Goal: Task Accomplishment & Management: Manage account settings

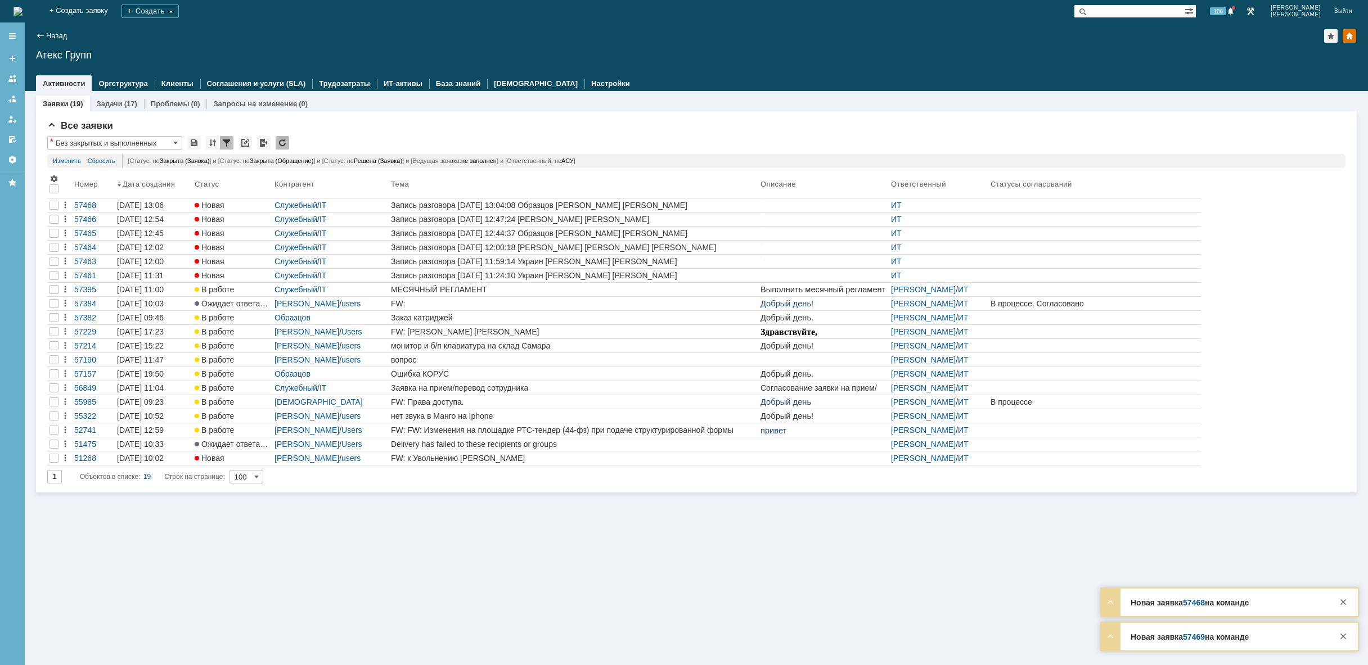
click at [22, 12] on img at bounding box center [17, 11] width 9 height 9
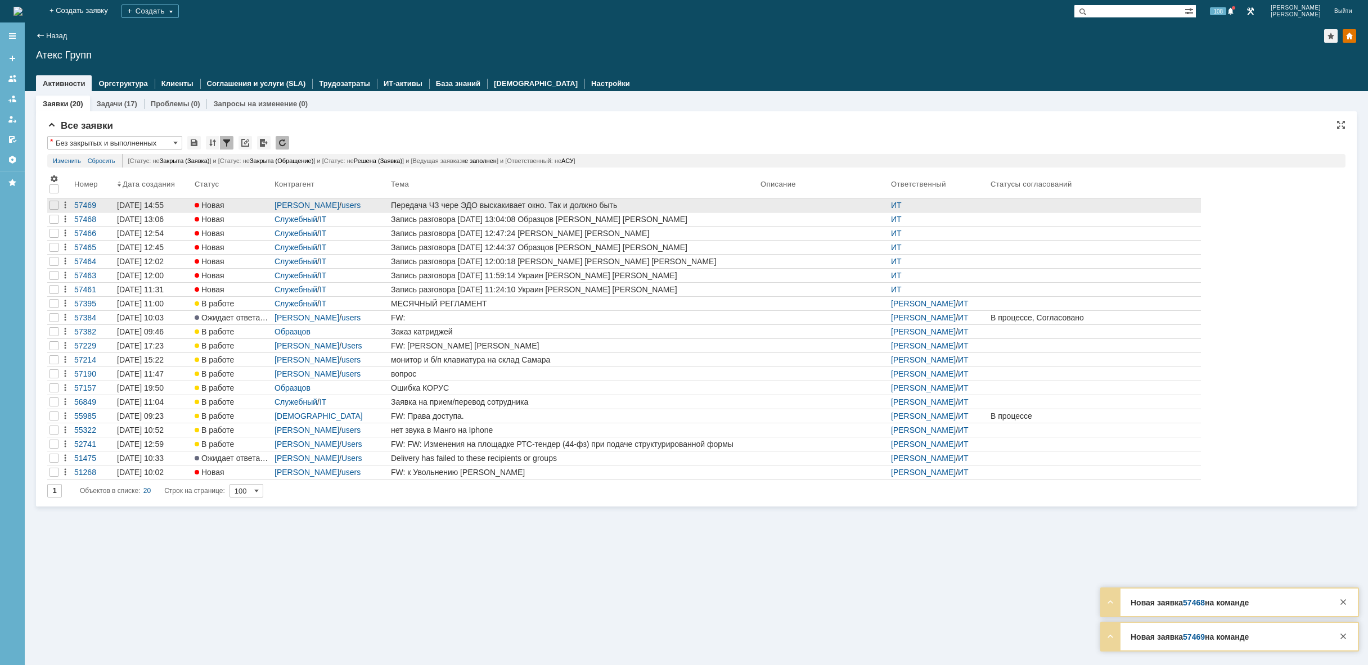
click at [689, 203] on div "Передача ЧЗ чере ЭДО выскакивает окно. Так и должно быть" at bounding box center [573, 205] width 365 height 9
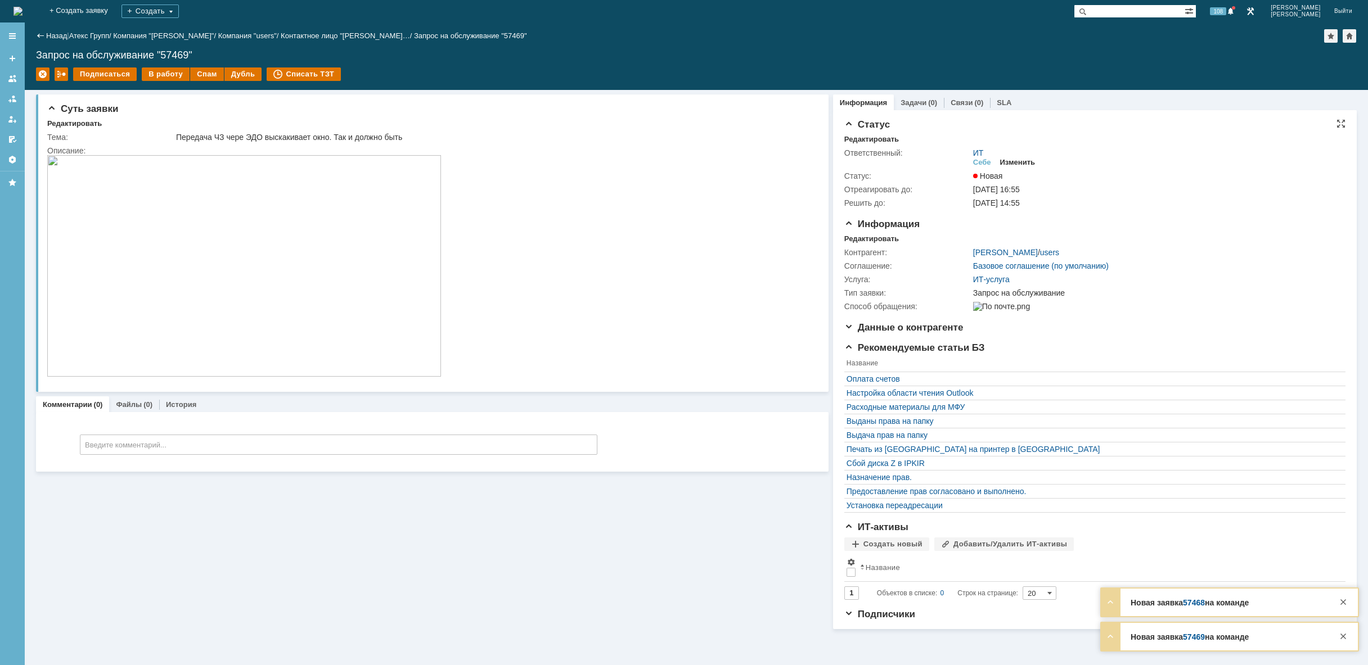
click at [1021, 160] on div "Изменить" at bounding box center [1017, 162] width 35 height 9
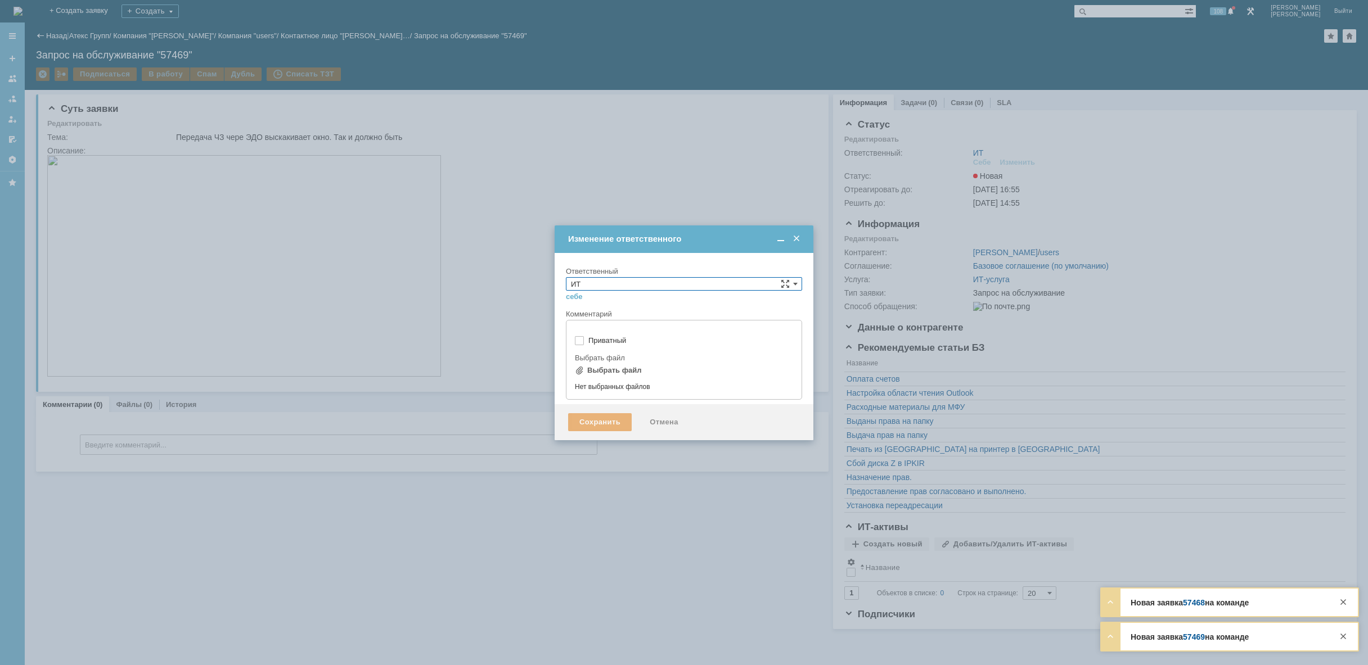
type input "[не указано]"
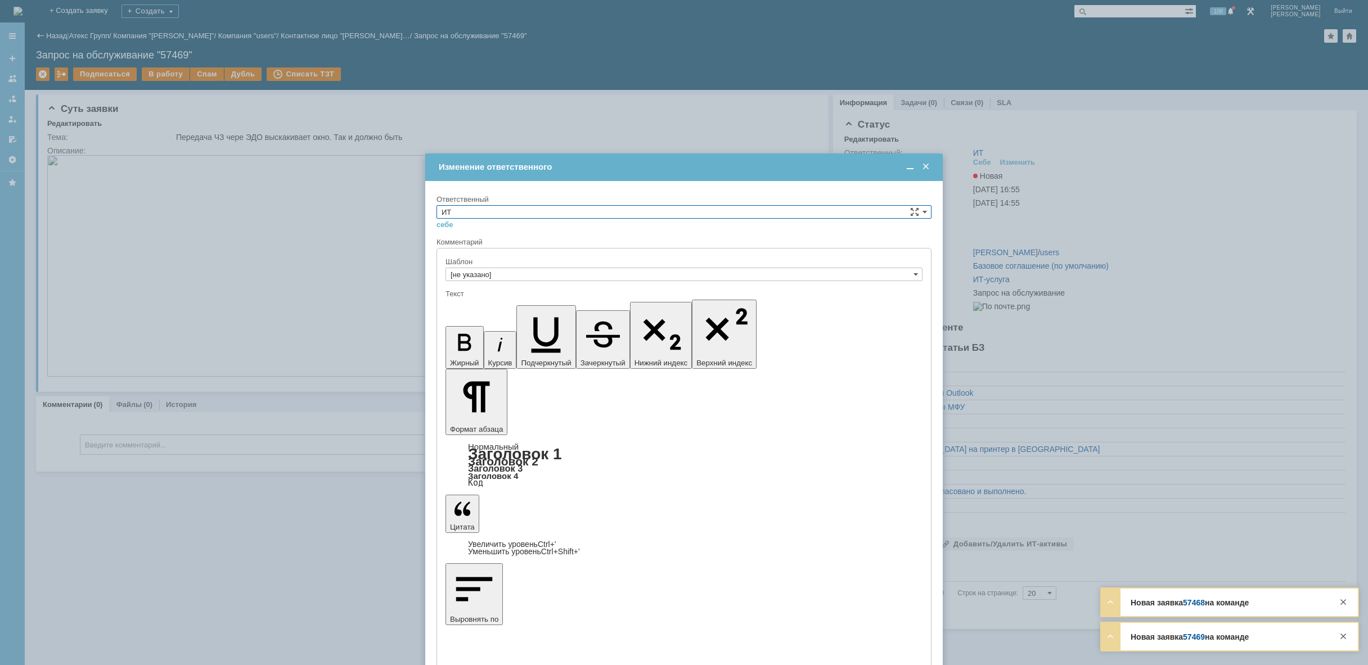
click at [599, 215] on input "ИТ" at bounding box center [683, 211] width 495 height 13
click at [507, 301] on span "АСУ" at bounding box center [683, 304] width 485 height 9
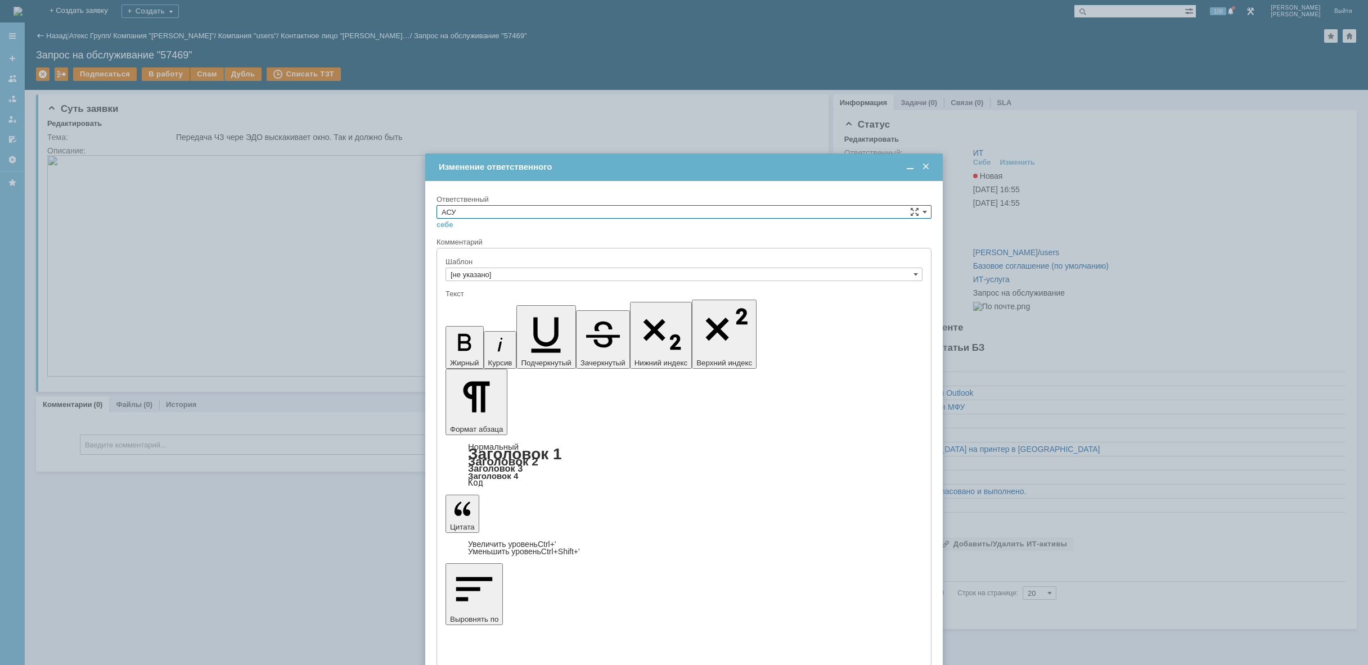
type input "АСУ"
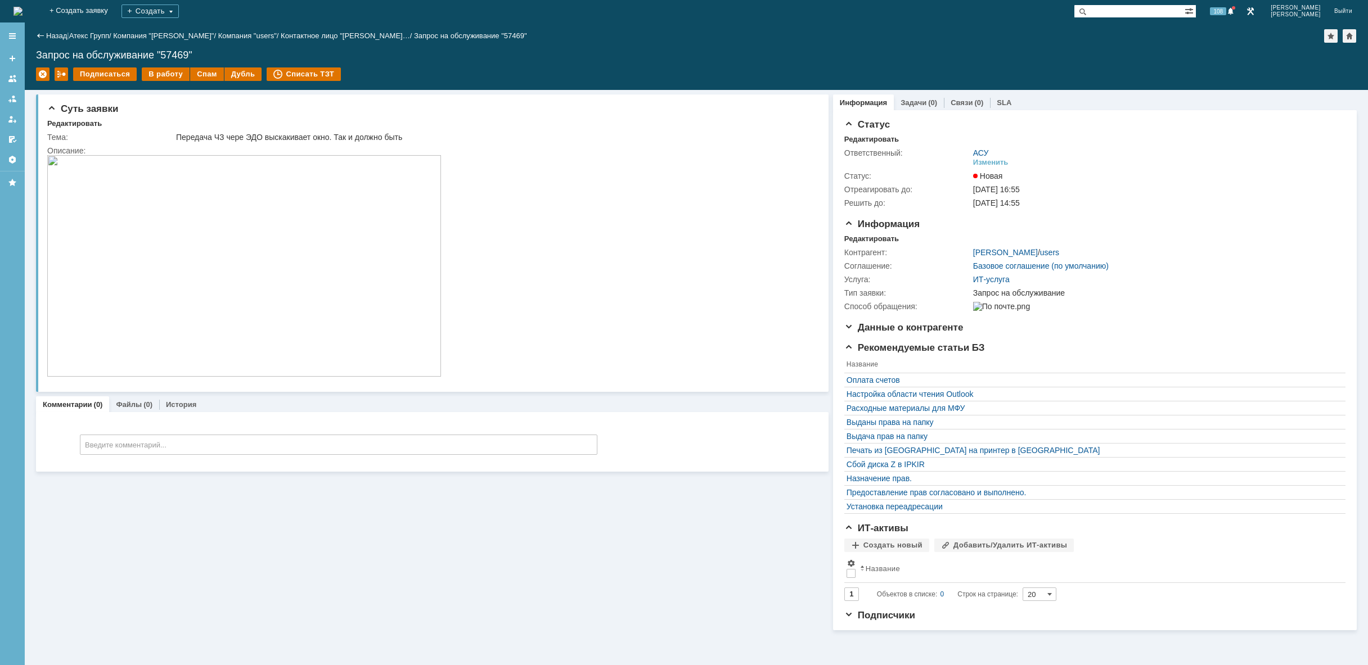
click at [22, 8] on img at bounding box center [17, 11] width 9 height 9
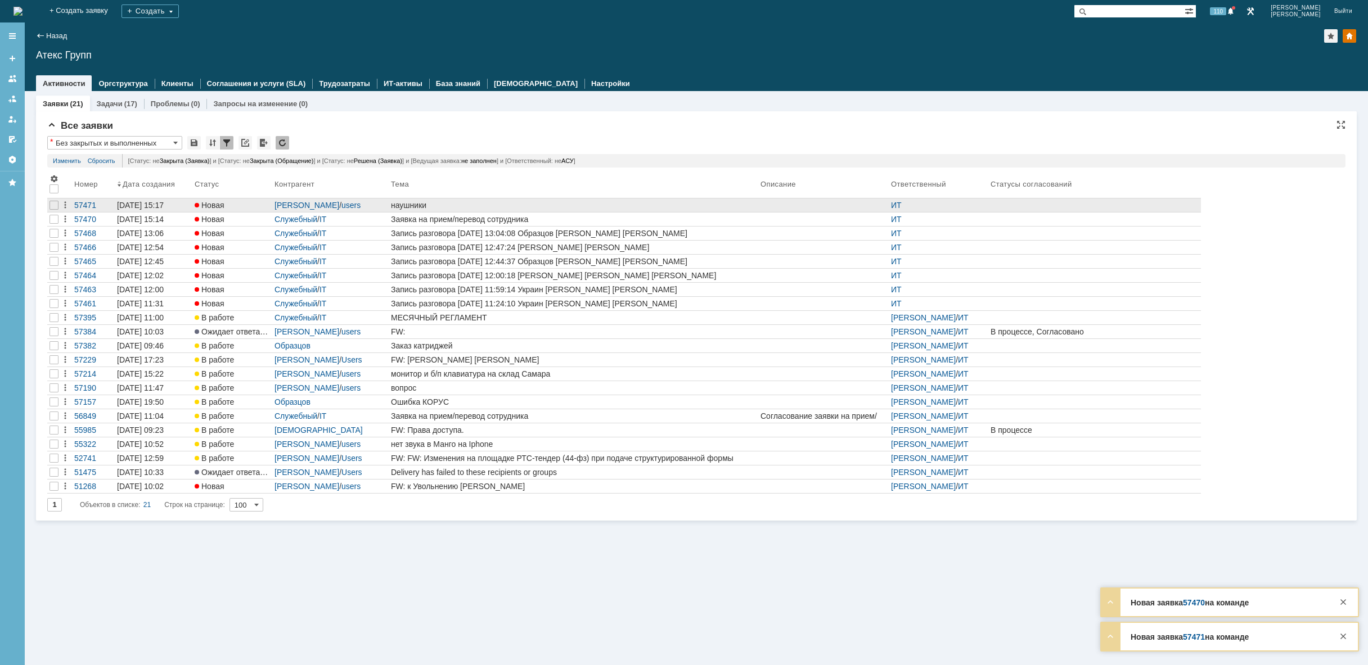
click at [482, 204] on div "наушники" at bounding box center [573, 205] width 365 height 9
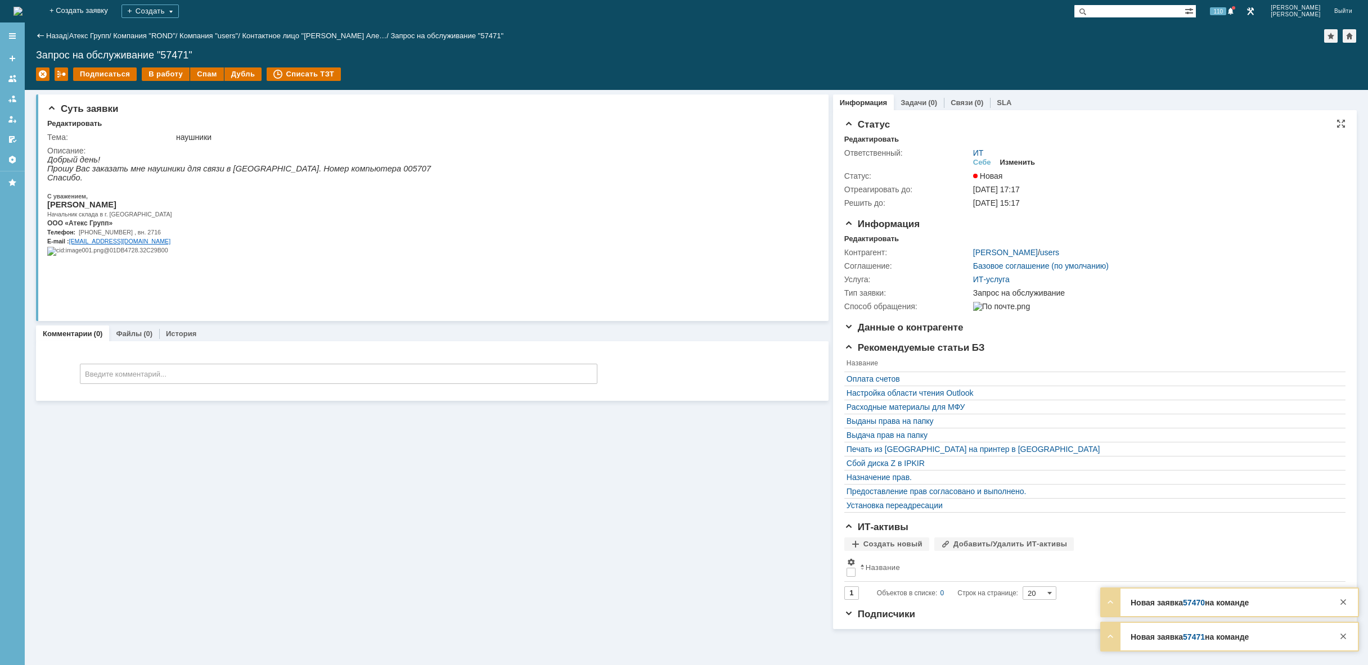
click at [1028, 163] on div "Изменить" at bounding box center [1017, 162] width 35 height 9
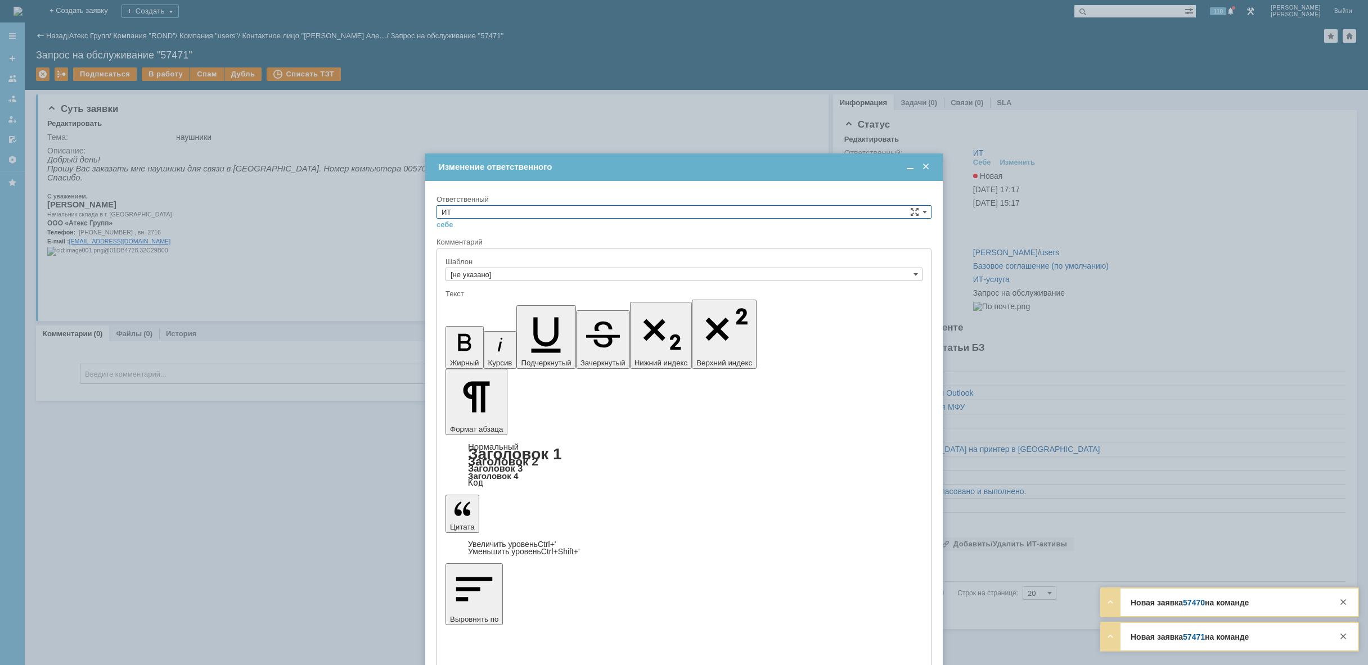
click at [711, 213] on input "ИТ" at bounding box center [683, 211] width 495 height 13
click at [580, 259] on div "[PERSON_NAME]" at bounding box center [684, 253] width 494 height 12
type input "[PERSON_NAME]"
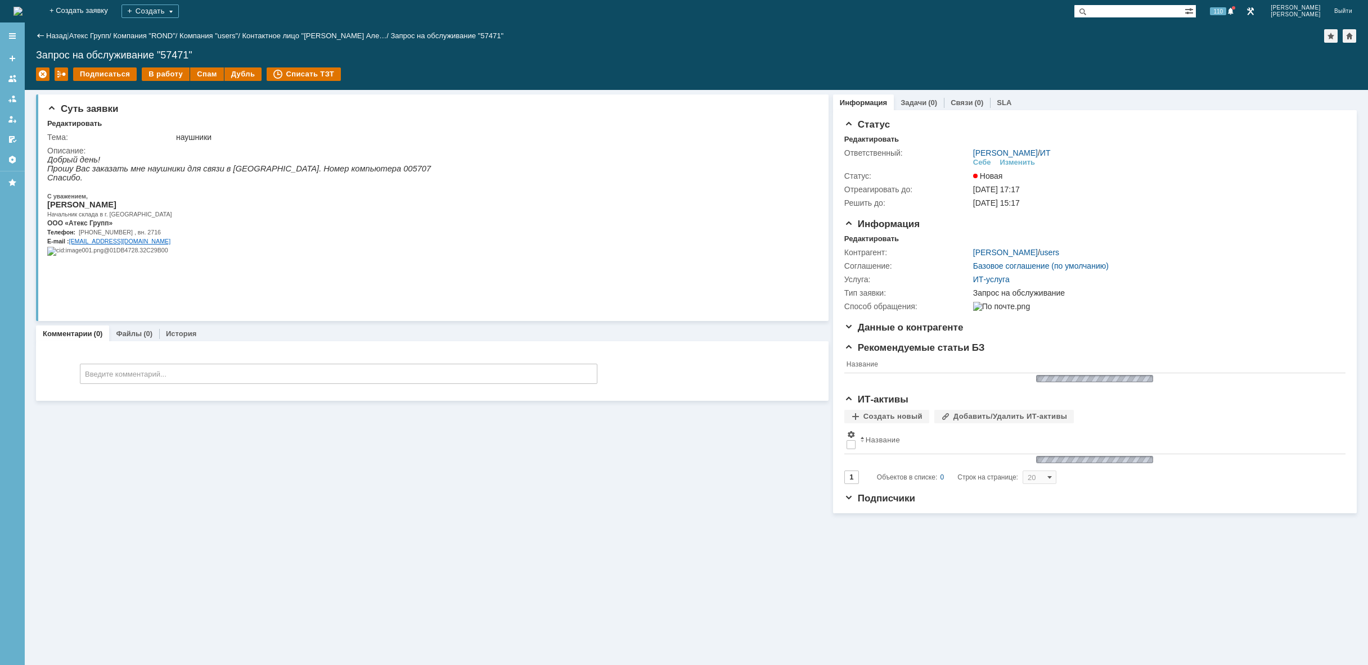
click at [22, 7] on img at bounding box center [17, 11] width 9 height 9
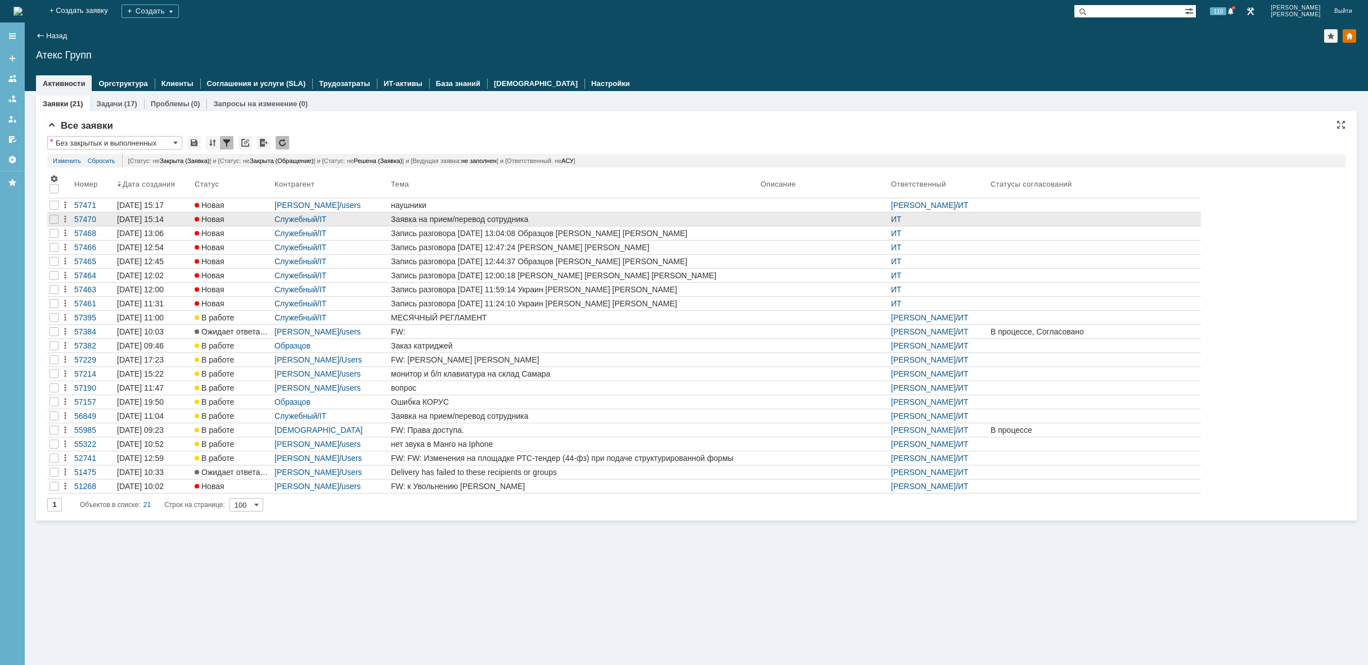
click at [441, 218] on div "Заявка на прием/перевод сотрудника" at bounding box center [573, 219] width 365 height 9
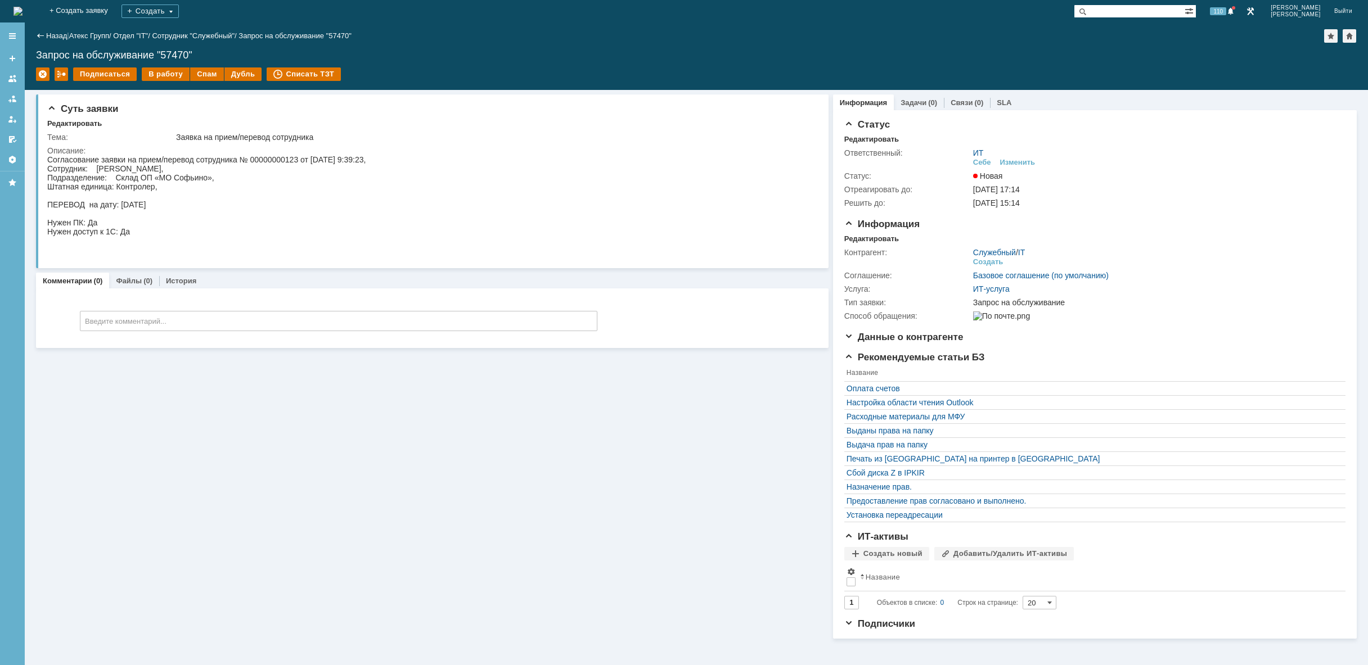
click at [108, 168] on div "Согласование заявки на прием/перевод сотрудника № 00000000123 от [DATE] 9:39:23…" at bounding box center [206, 204] width 318 height 99
copy div "[PERSON_NAME]"
click at [471, 213] on html "Согласование заявки на прием/перевод сотрудника № 00000000123 от [DATE] 9:39:23…" at bounding box center [429, 204] width 764 height 99
click at [1015, 161] on div "Изменить" at bounding box center [1017, 162] width 35 height 9
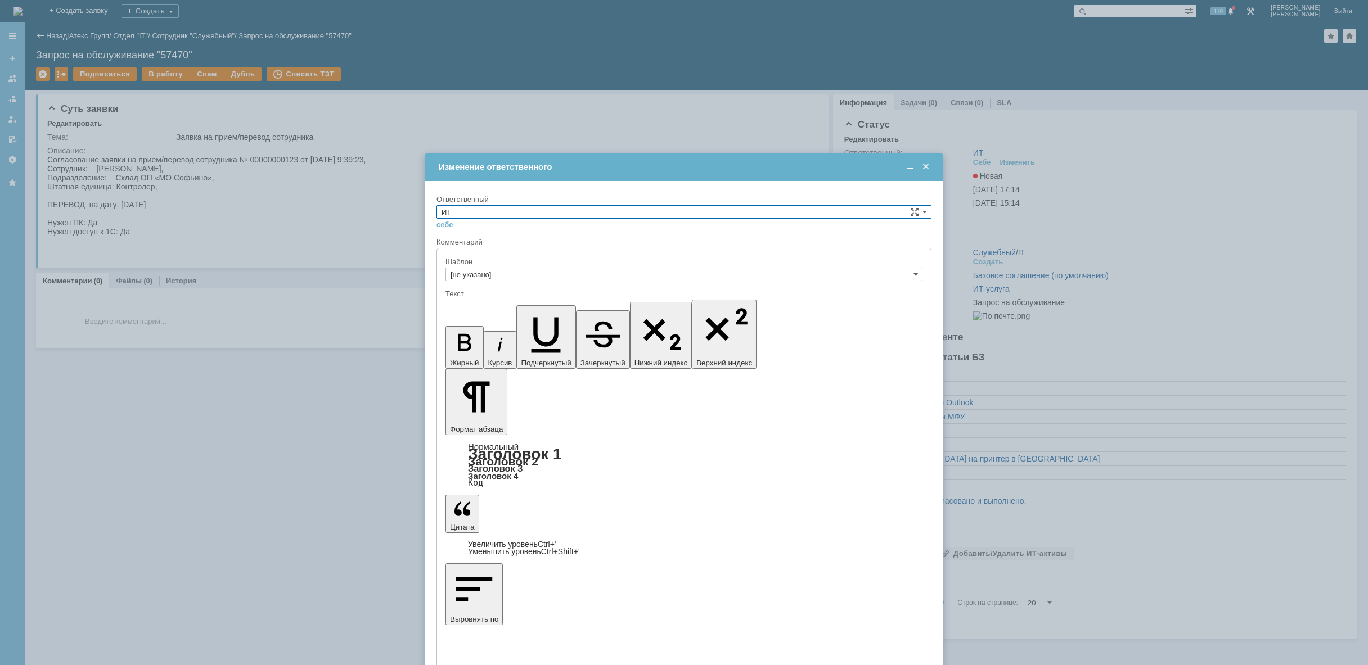
drag, startPoint x: 806, startPoint y: 208, endPoint x: 795, endPoint y: 216, distance: 14.1
click at [806, 209] on input "ИТ" at bounding box center [683, 211] width 495 height 13
click at [628, 305] on span "АСУ" at bounding box center [683, 304] width 485 height 9
type input "АСУ"
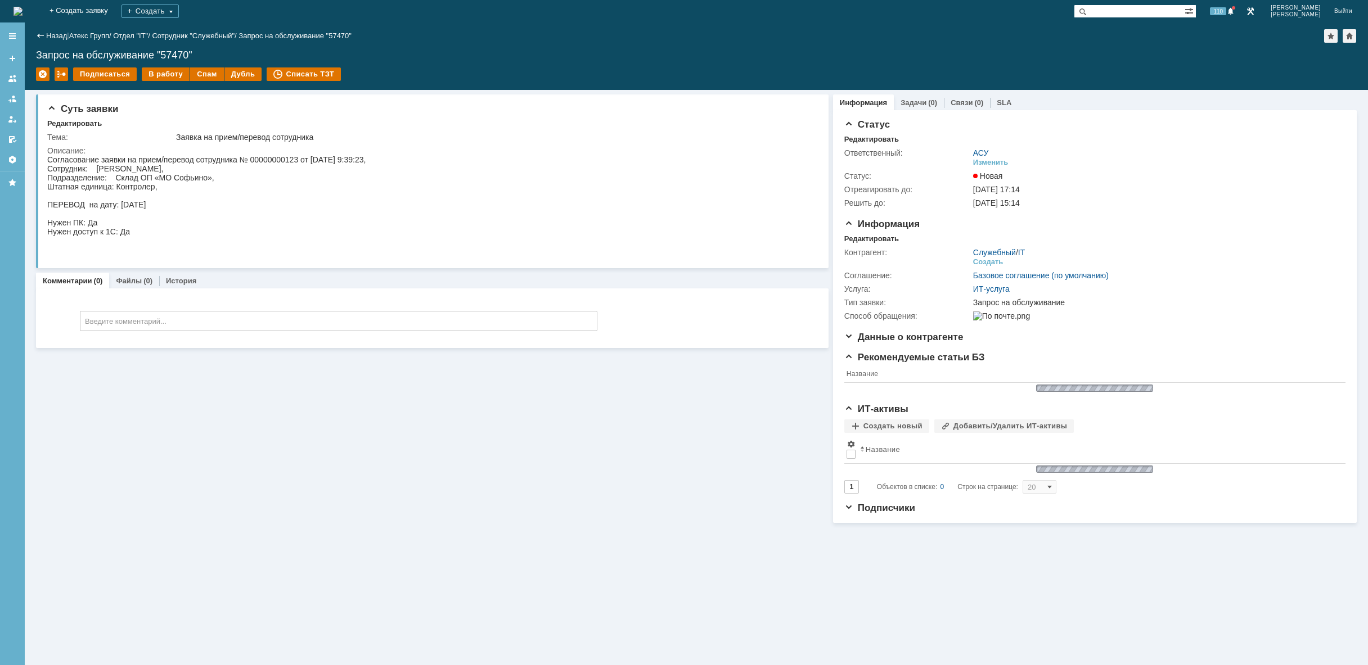
click at [22, 8] on img at bounding box center [17, 11] width 9 height 9
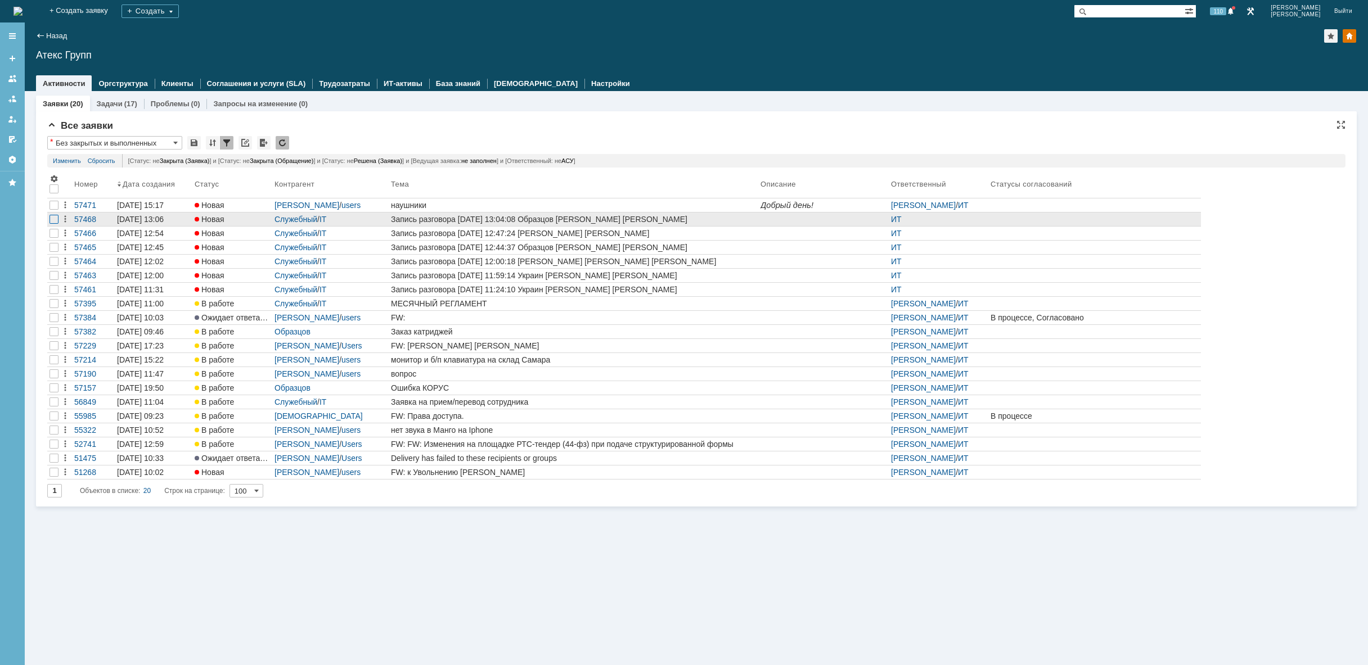
click at [56, 219] on div at bounding box center [53, 219] width 9 height 9
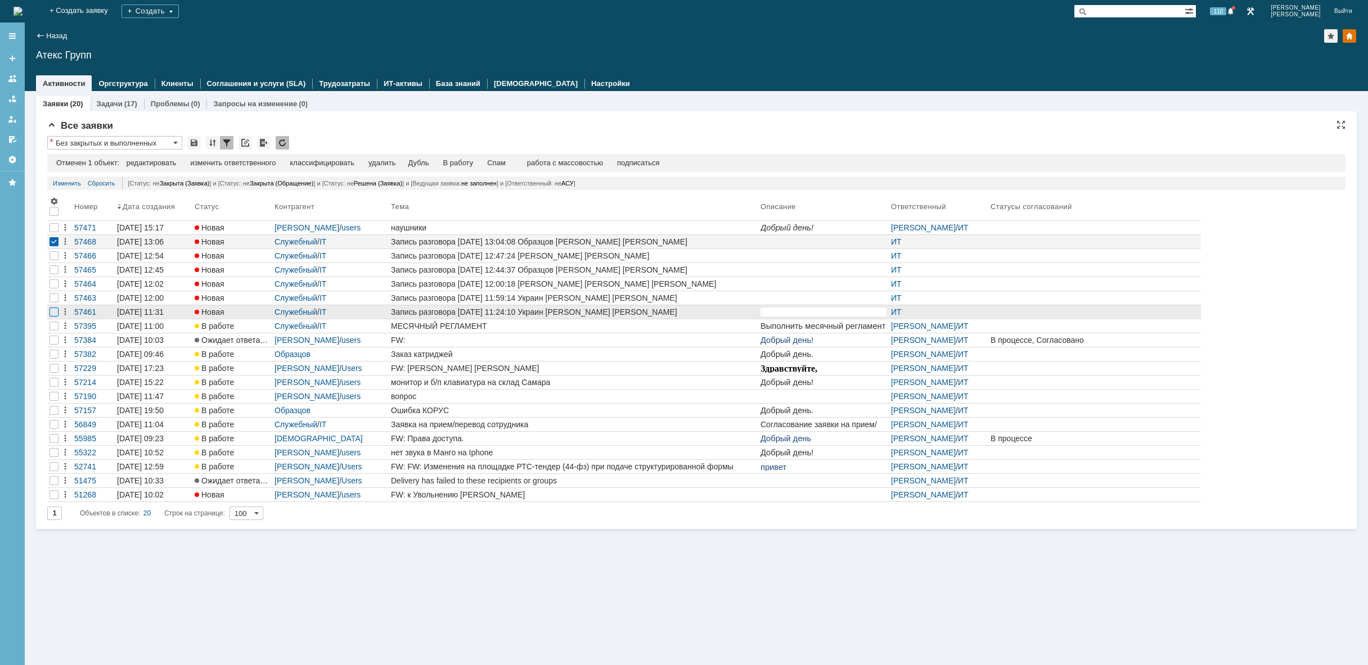
click at [51, 232] on div at bounding box center [53, 227] width 9 height 9
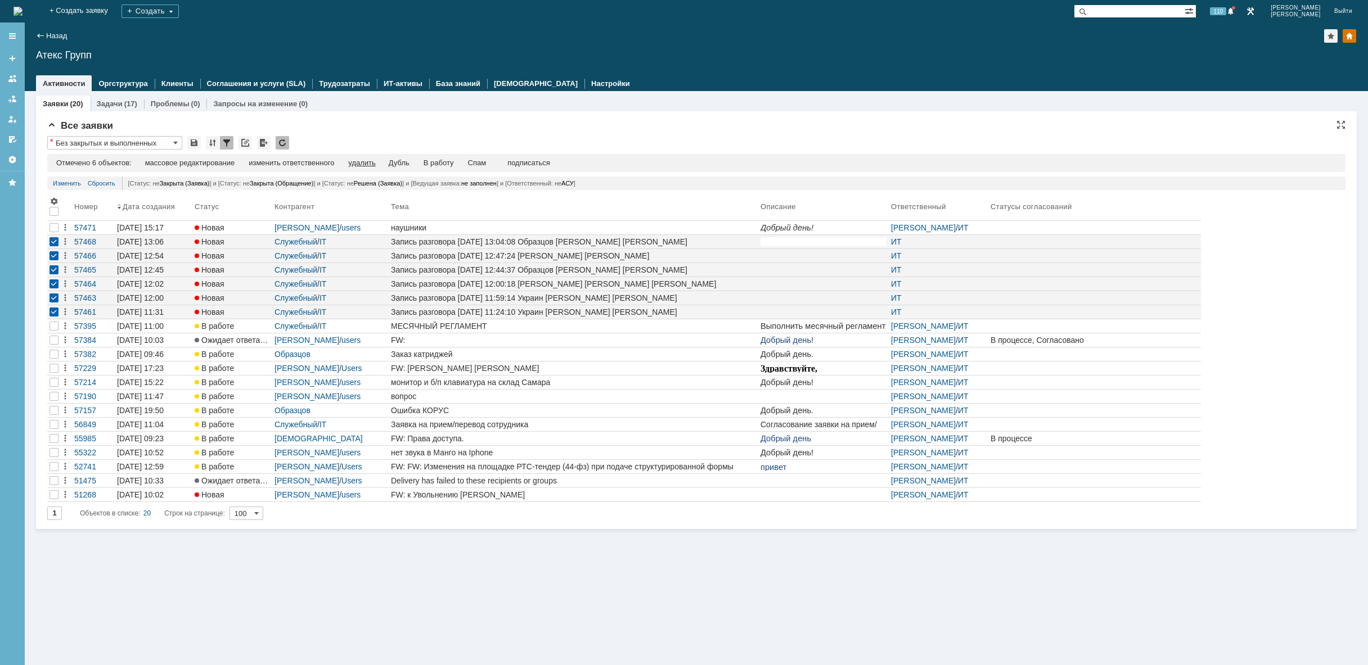
click at [373, 166] on div "удалить" at bounding box center [361, 163] width 27 height 9
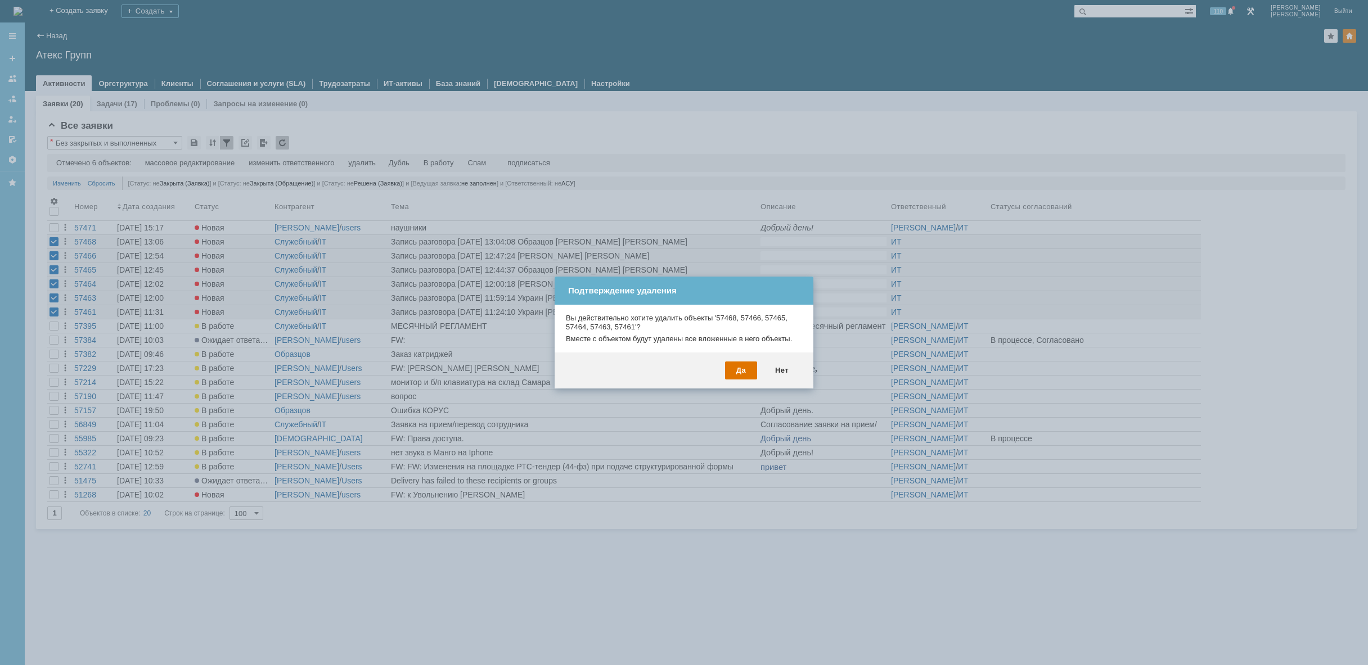
click at [741, 382] on div "Да Нет" at bounding box center [683, 371] width 259 height 36
click at [741, 371] on div "Да" at bounding box center [741, 371] width 32 height 18
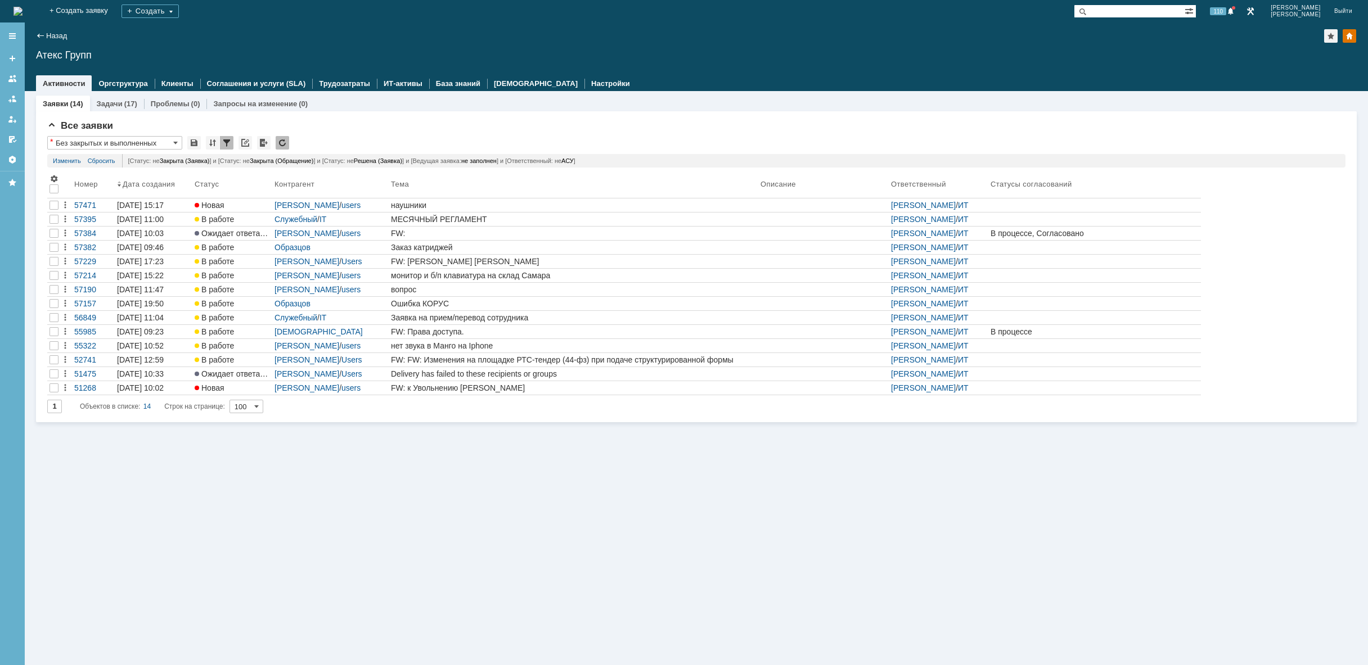
click at [466, 472] on div "Заявки (14) Задачи (17) Проблемы (0) Запросы на изменение (0) Все заявки * Без …" at bounding box center [696, 378] width 1343 height 574
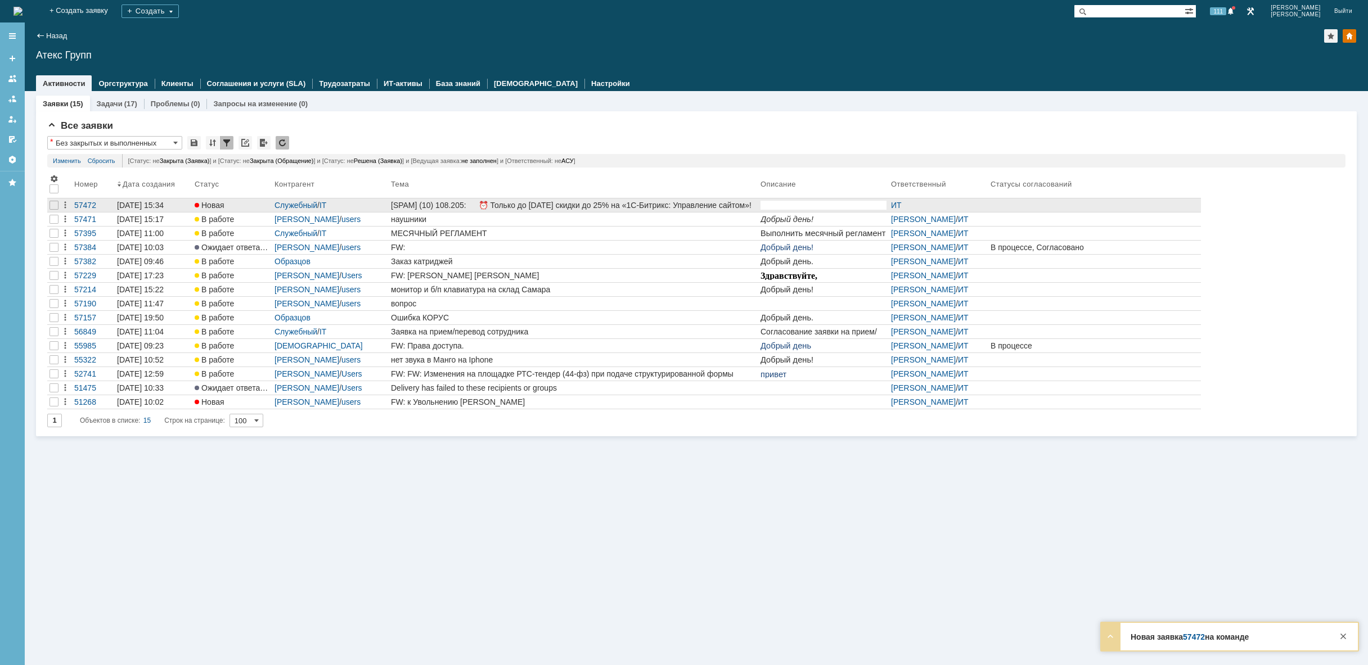
click at [608, 208] on div "[SPAM] (10) 108.205: ⏰ Только до [DATE] скидки до 25% на «1С-Битрикс: Управлени…" at bounding box center [573, 205] width 365 height 9
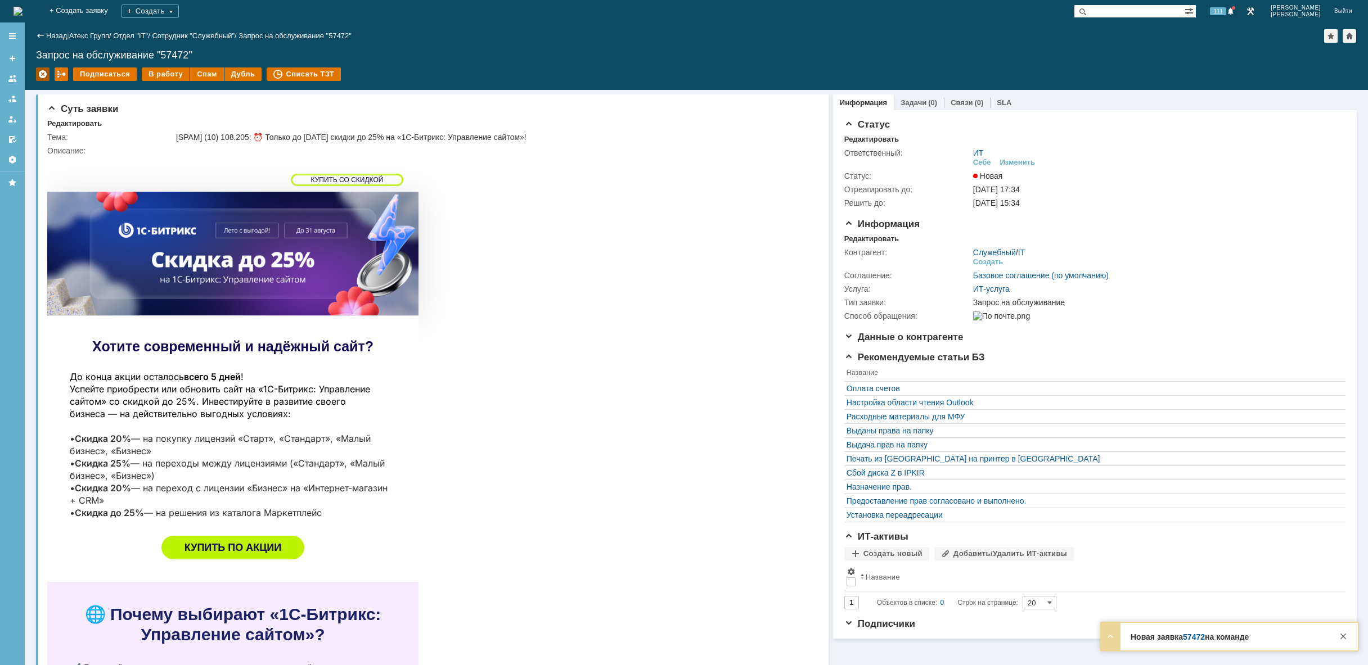
click at [48, 73] on div at bounding box center [42, 73] width 13 height 13
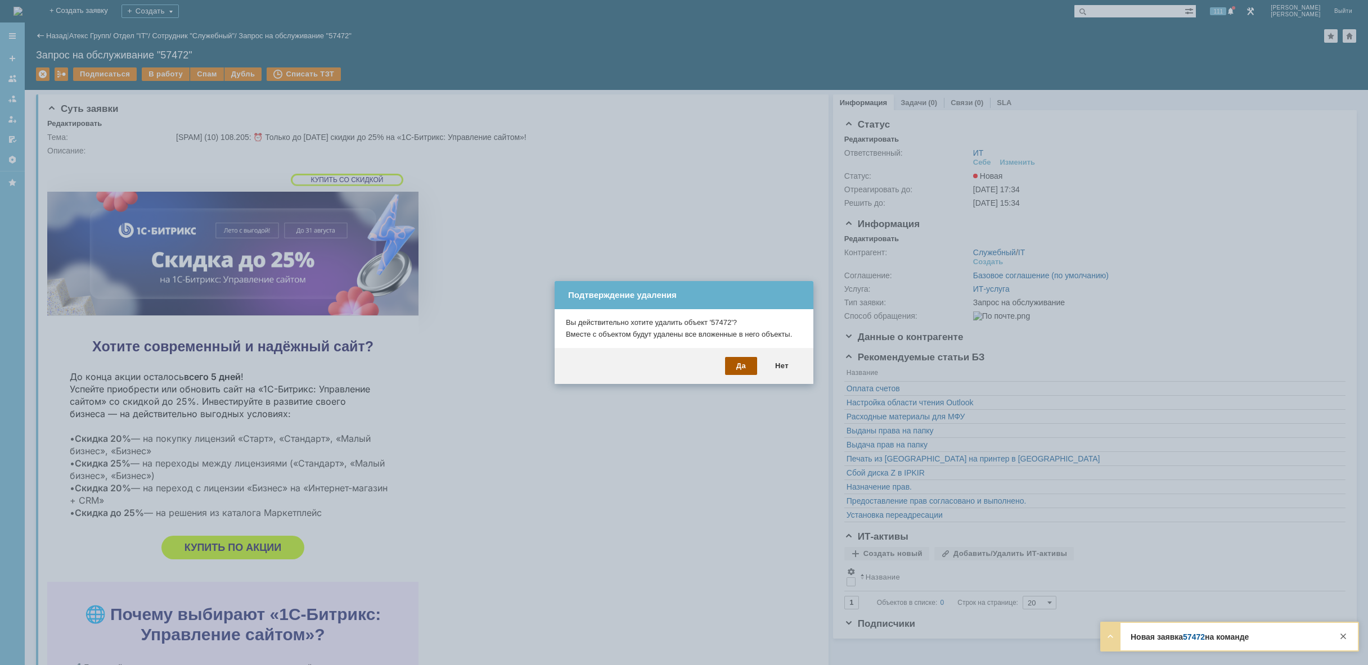
click at [738, 368] on div "Да" at bounding box center [741, 366] width 32 height 18
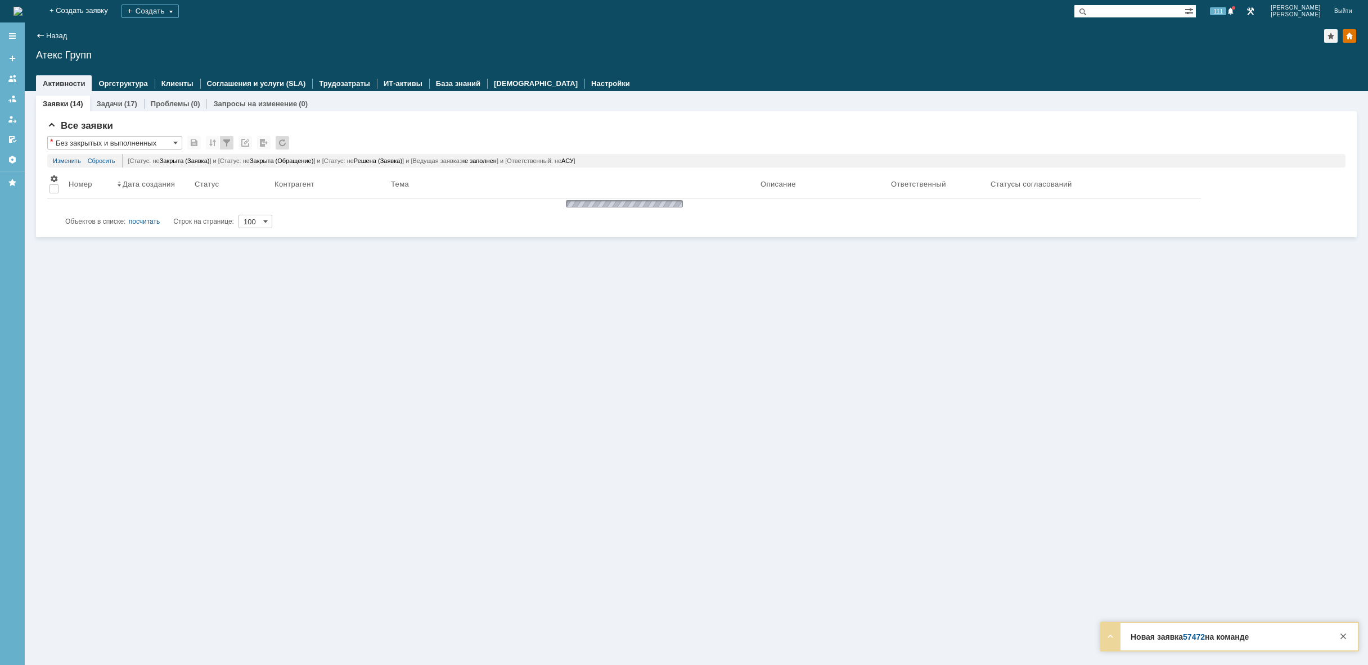
click at [22, 13] on img at bounding box center [17, 11] width 9 height 9
